Goal: Task Accomplishment & Management: Use online tool/utility

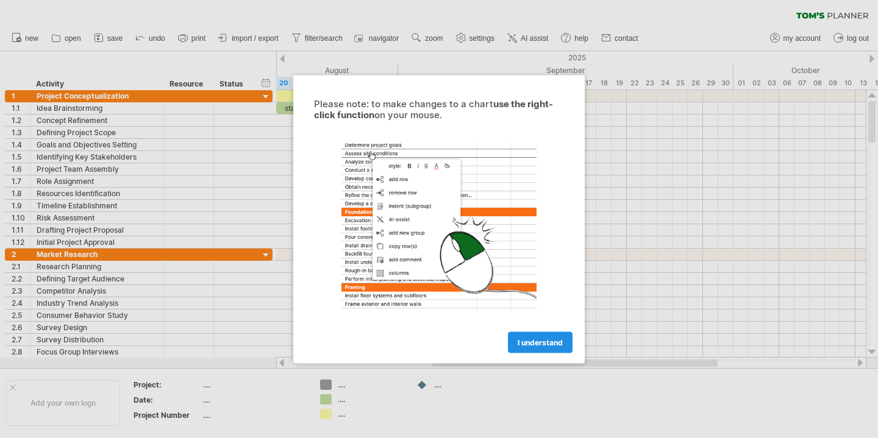
click at [534, 337] on link "I understand" at bounding box center [540, 342] width 65 height 21
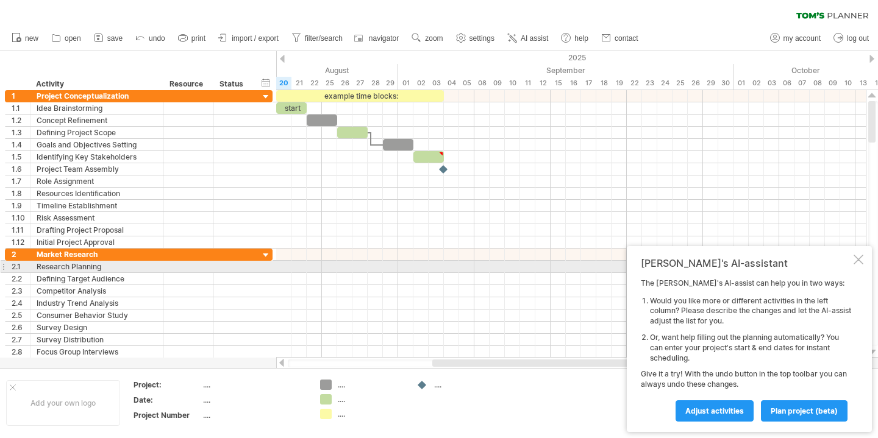
click at [862, 263] on div at bounding box center [859, 260] width 10 height 10
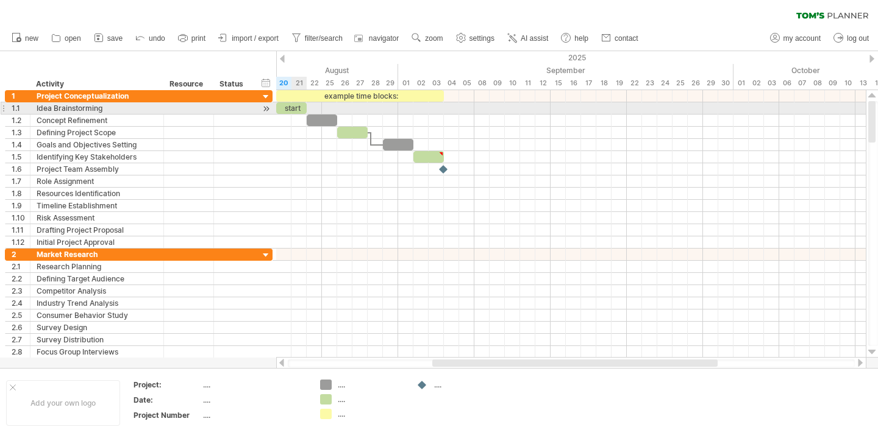
click at [296, 111] on div "start" at bounding box center [291, 108] width 30 height 12
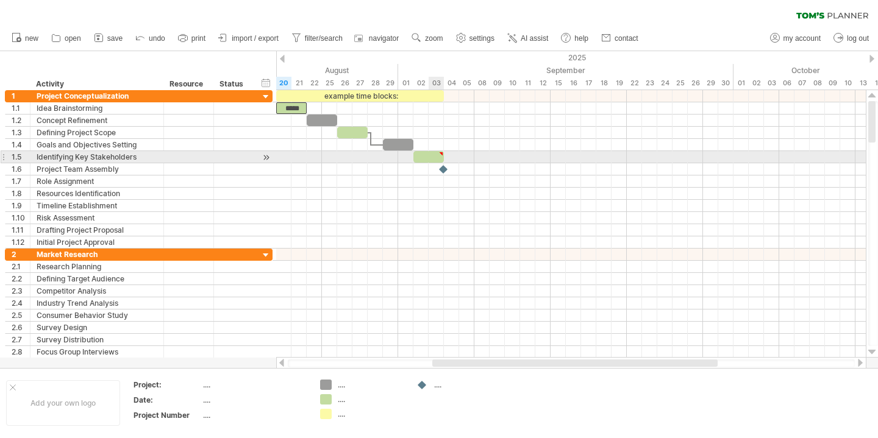
type textarea "**********"
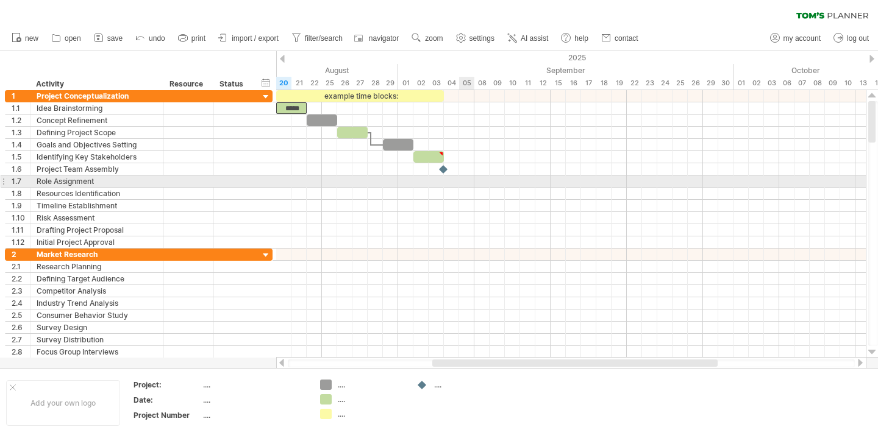
click at [464, 185] on div at bounding box center [571, 182] width 590 height 12
click at [470, 187] on div at bounding box center [571, 182] width 590 height 12
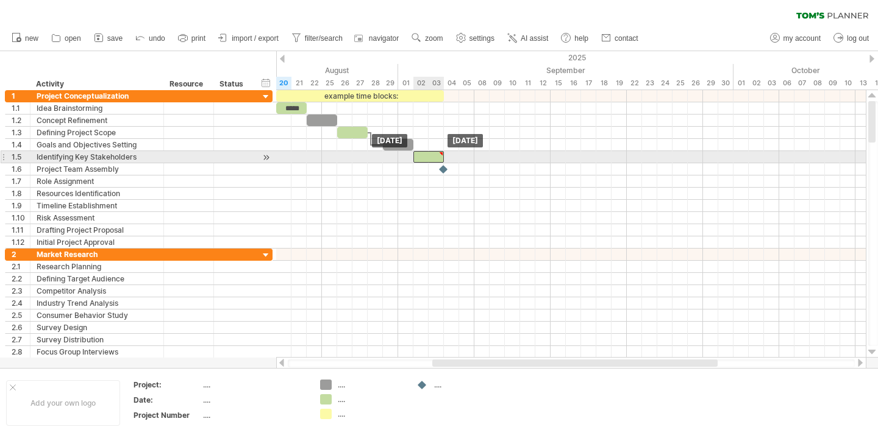
click at [429, 158] on div at bounding box center [428, 157] width 30 height 12
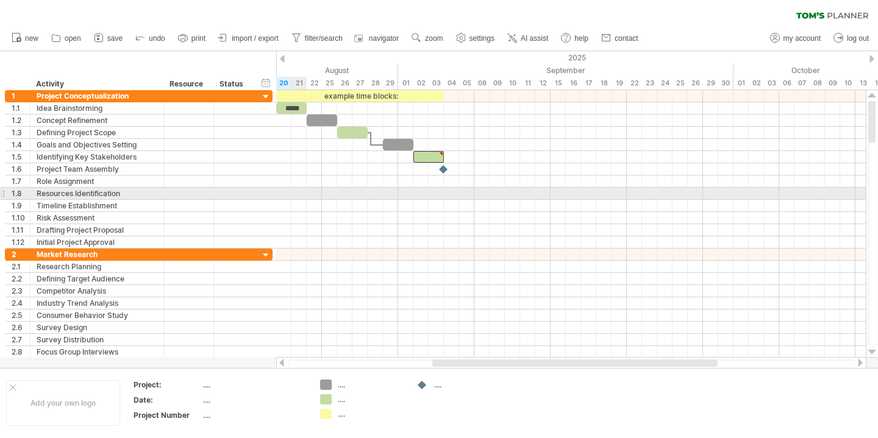
click at [299, 183] on div at bounding box center [571, 182] width 590 height 12
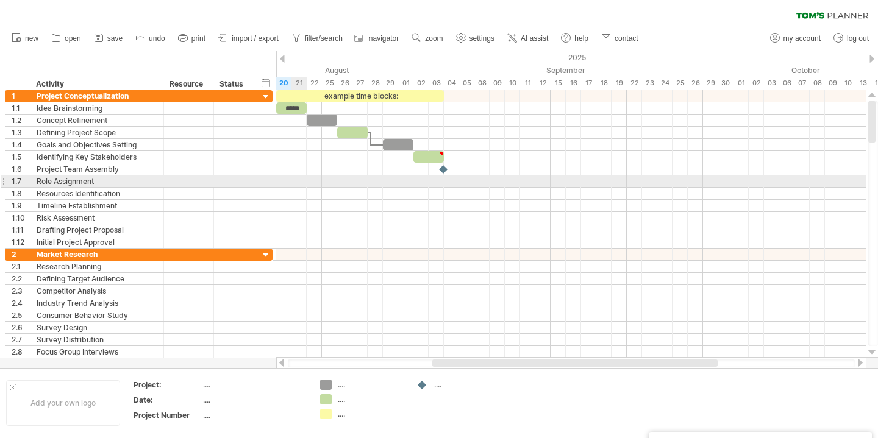
click at [299, 183] on div at bounding box center [571, 182] width 590 height 12
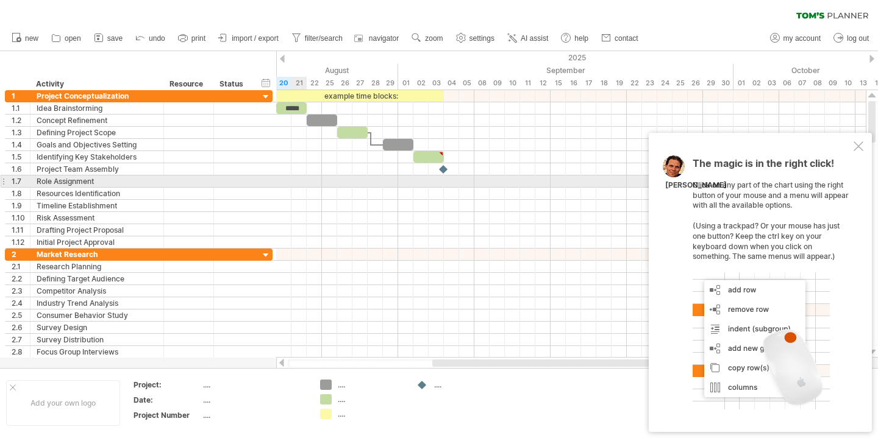
click at [299, 183] on div at bounding box center [571, 182] width 590 height 12
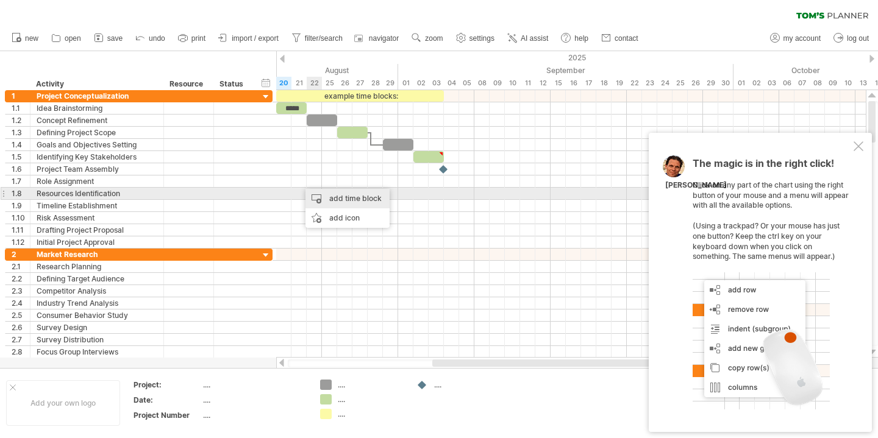
click at [328, 193] on div "add time block" at bounding box center [348, 199] width 84 height 20
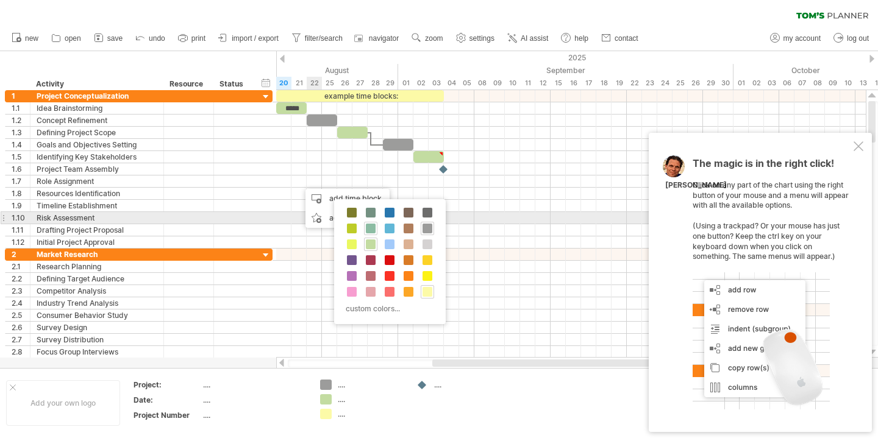
click at [372, 225] on span at bounding box center [371, 229] width 10 height 10
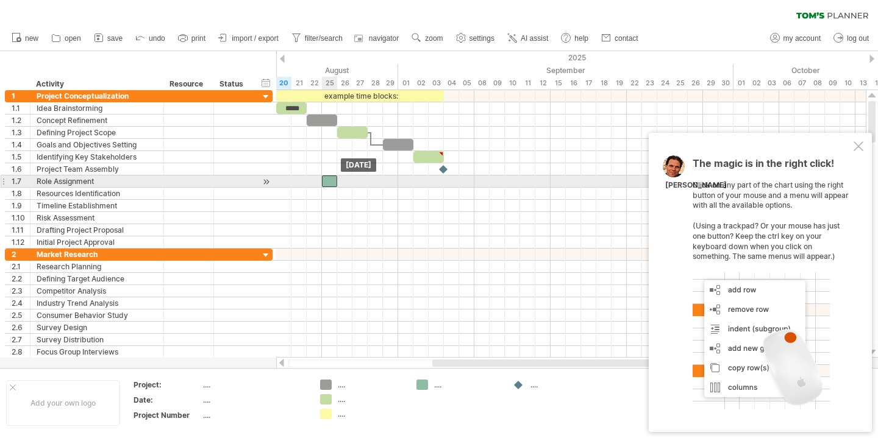
drag, startPoint x: 310, startPoint y: 184, endPoint x: 333, endPoint y: 186, distance: 22.7
click at [334, 186] on div at bounding box center [329, 182] width 15 height 12
click at [332, 179] on div at bounding box center [329, 182] width 15 height 12
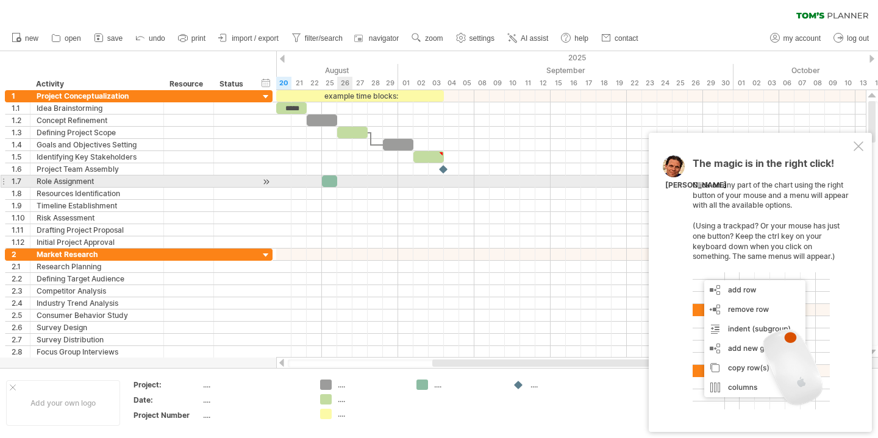
click at [343, 183] on div at bounding box center [571, 182] width 590 height 12
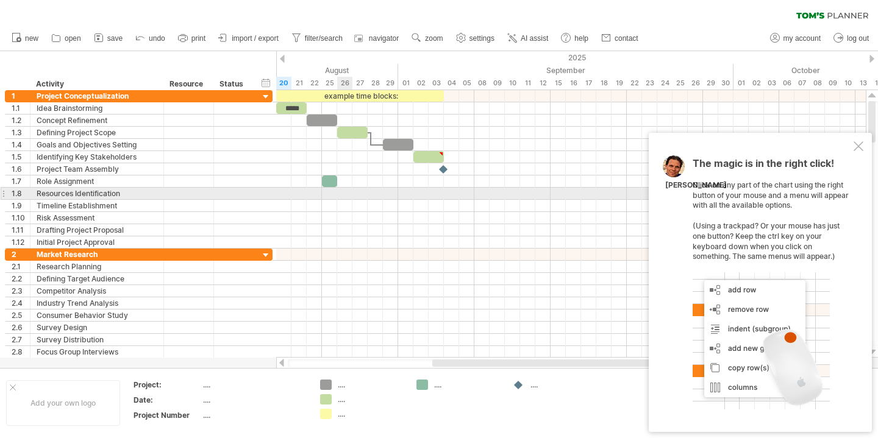
click at [348, 195] on div at bounding box center [571, 194] width 590 height 12
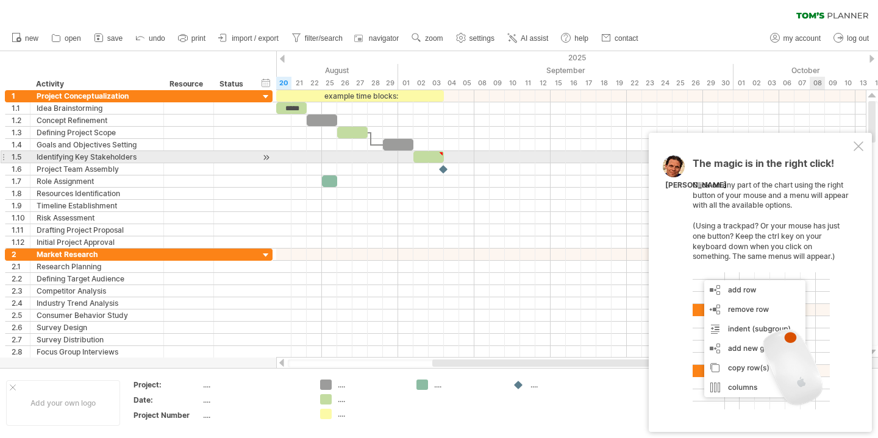
click at [857, 151] on div at bounding box center [859, 146] width 10 height 10
